Goal: Information Seeking & Learning: Understand process/instructions

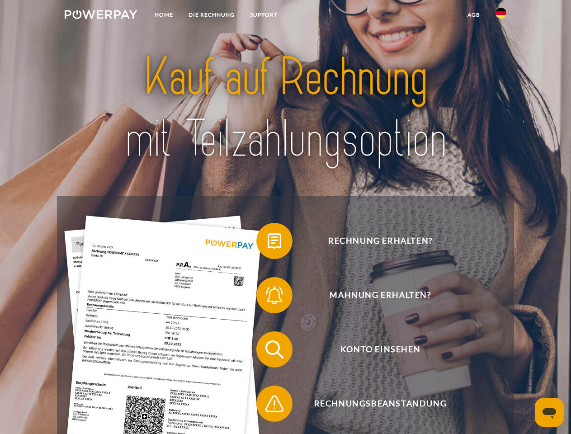
click at [101, 16] on img at bounding box center [101, 14] width 73 height 9
click at [501, 16] on img at bounding box center [500, 13] width 11 height 11
click at [473, 15] on link "agb" at bounding box center [474, 15] width 28 height 16
click at [268, 243] on span at bounding box center [260, 240] width 45 height 45
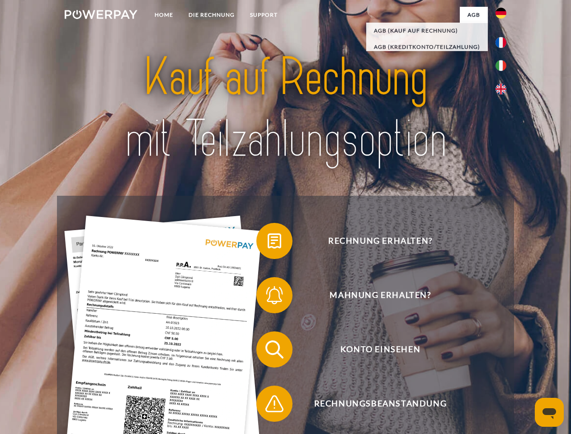
click at [268, 297] on span at bounding box center [260, 295] width 45 height 45
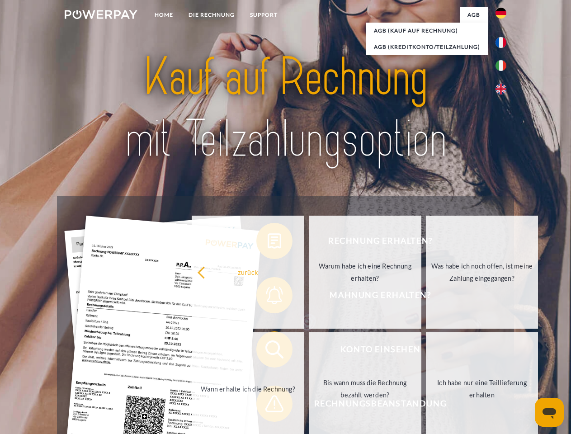
click at [309, 351] on link "Bis wann muss die Rechnung bezahlt werden?" at bounding box center [365, 388] width 113 height 113
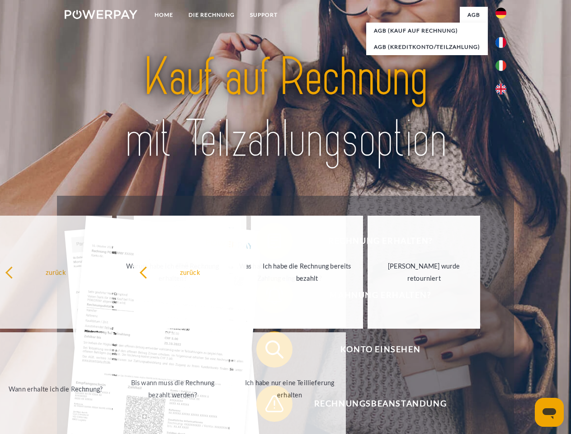
click at [268, 405] on span at bounding box center [260, 403] width 45 height 45
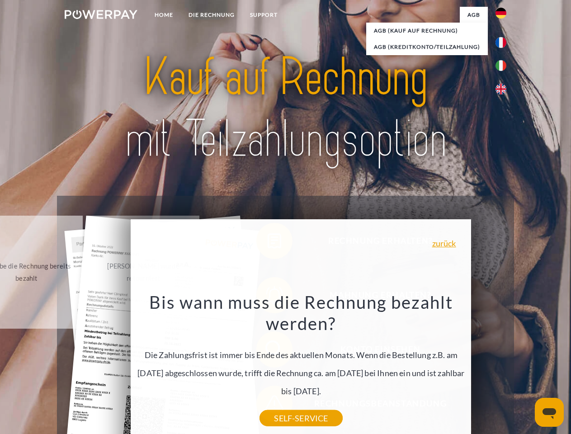
click at [549, 412] on icon "Messaging-Fenster öffnen" at bounding box center [549, 413] width 14 height 11
